Goal: Check status: Check status

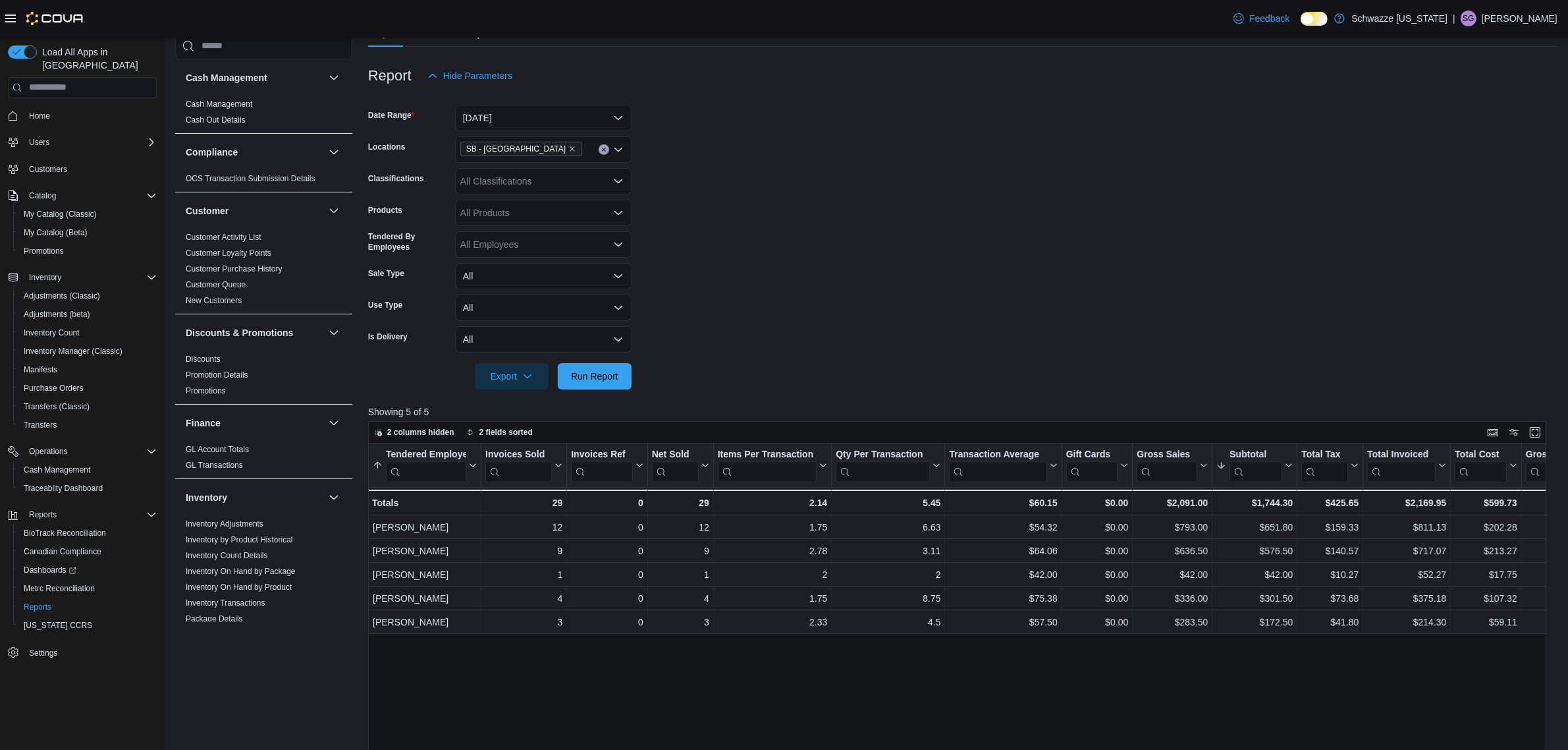
scroll to position [89, 0]
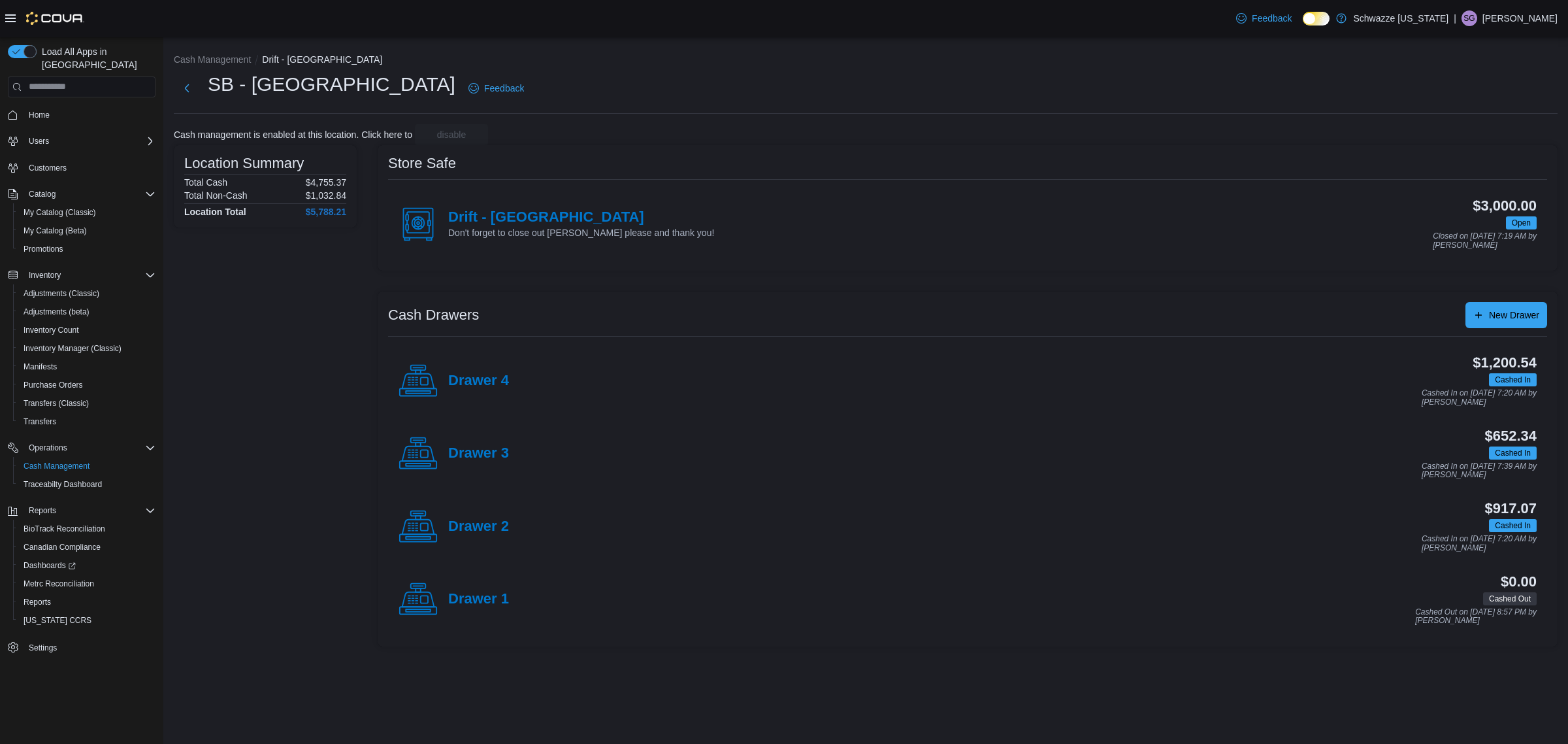
click at [302, 403] on div "Location Summary Total Cash $4,755.37 Total Non-Cash $1,032.84 Location Total $…" at bounding box center [265, 395] width 183 height 501
